Goal: Task Accomplishment & Management: Use online tool/utility

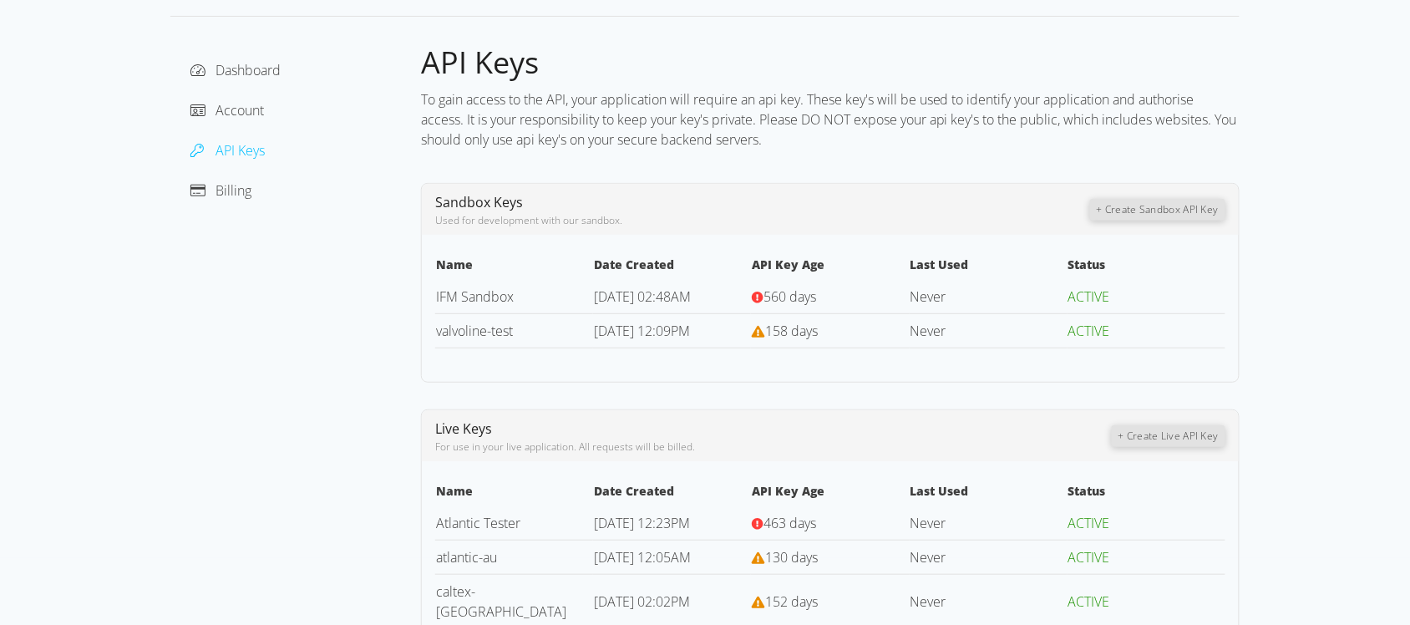
scroll to position [104, 0]
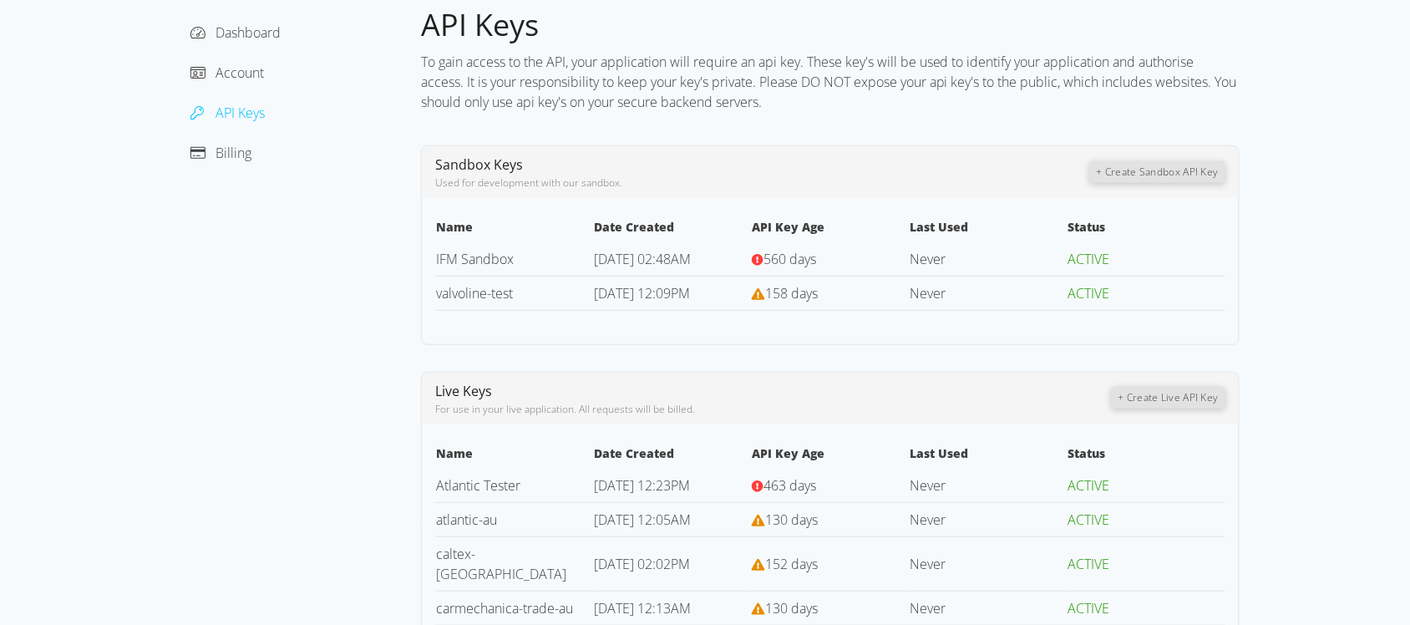
click at [1138, 393] on button "+ Create Live API Key" at bounding box center [1169, 398] width 114 height 22
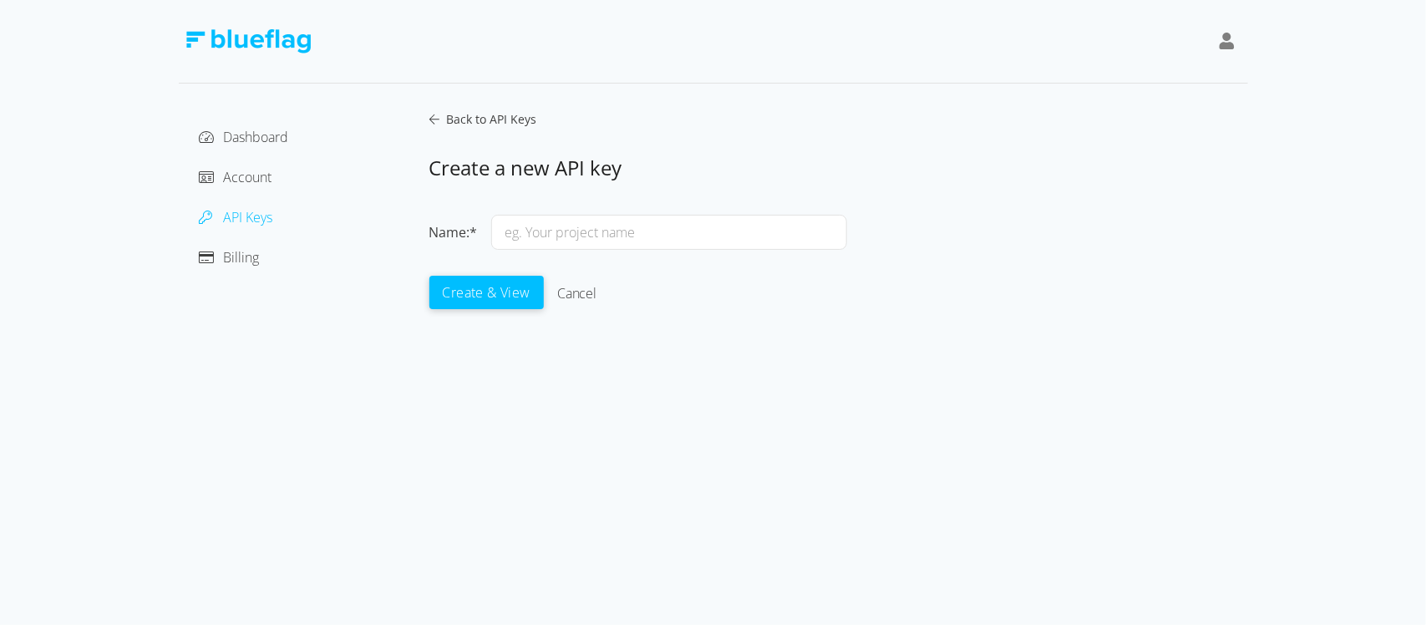
click at [637, 234] on input "text" at bounding box center [669, 232] width 356 height 35
click at [579, 234] on input "liqy" at bounding box center [669, 232] width 356 height 35
paste input "uimoly-au"
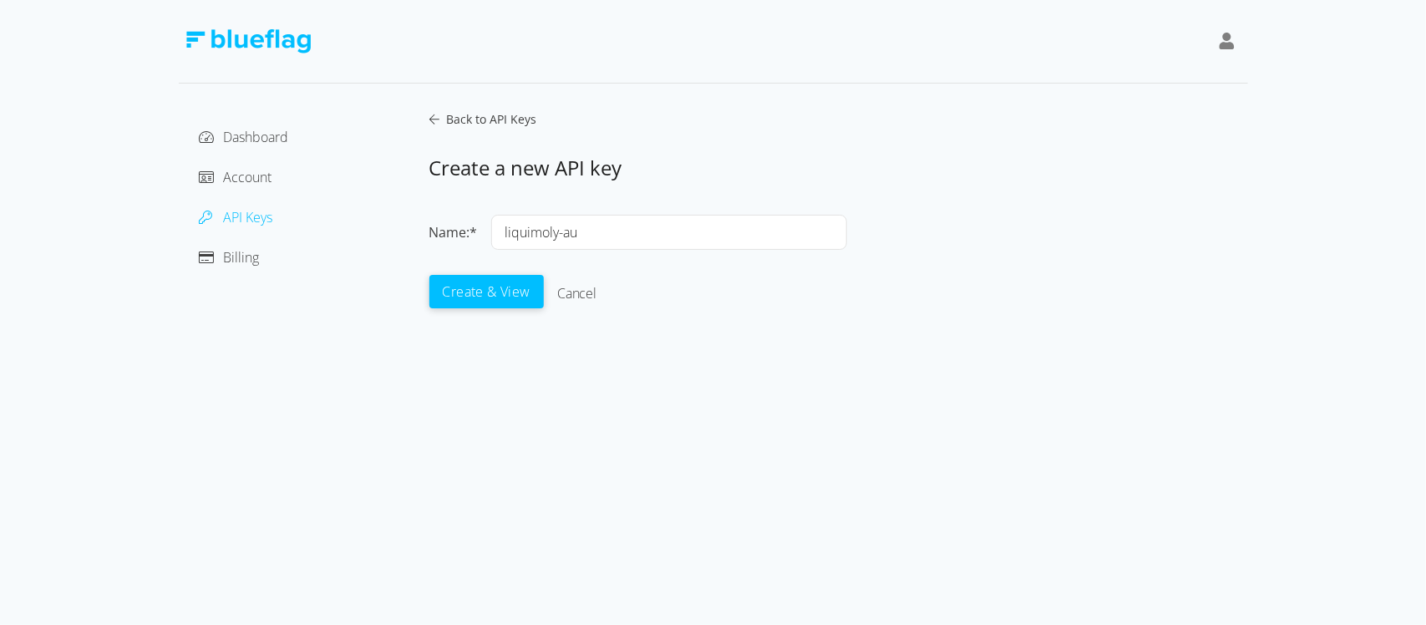
type input "liquimoly-au"
click at [481, 291] on button "Create & View" at bounding box center [486, 291] width 114 height 33
